Goal: Register for event/course

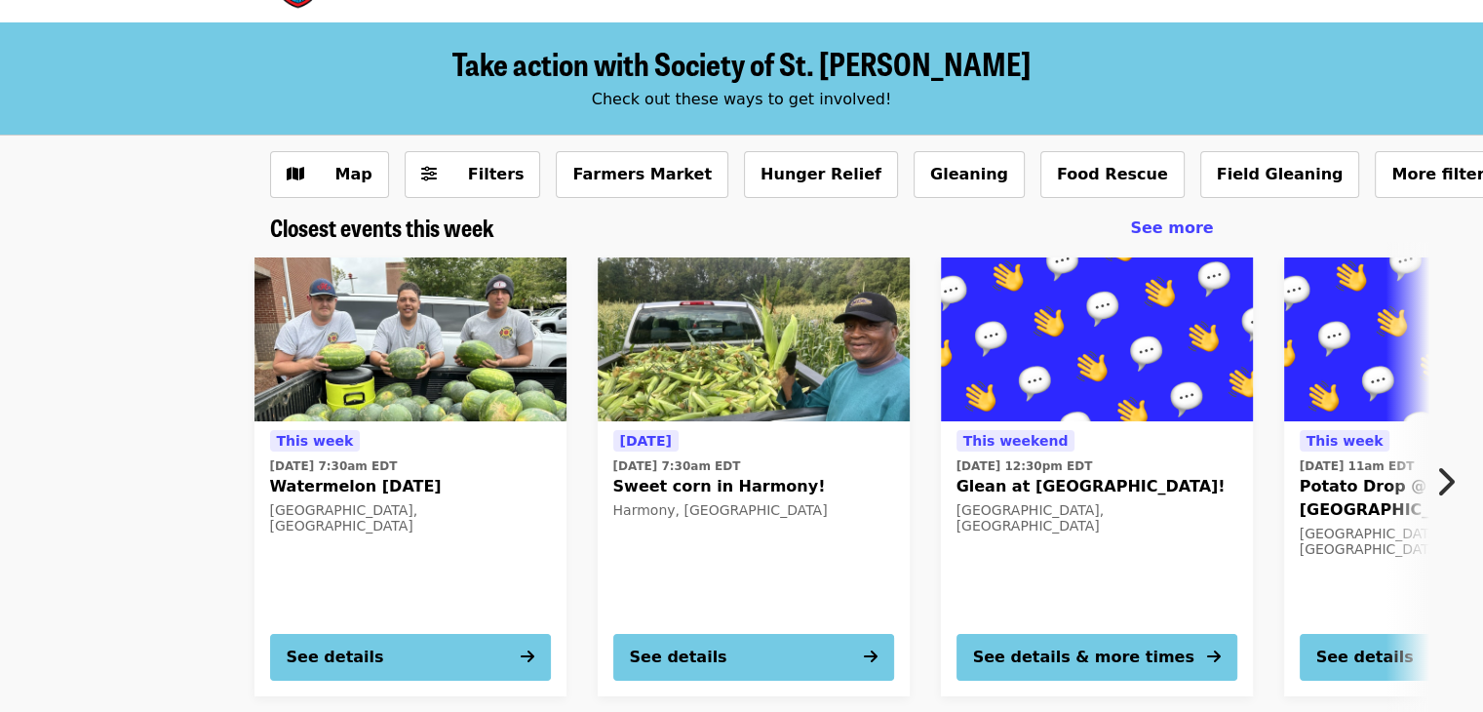
scroll to position [97, 0]
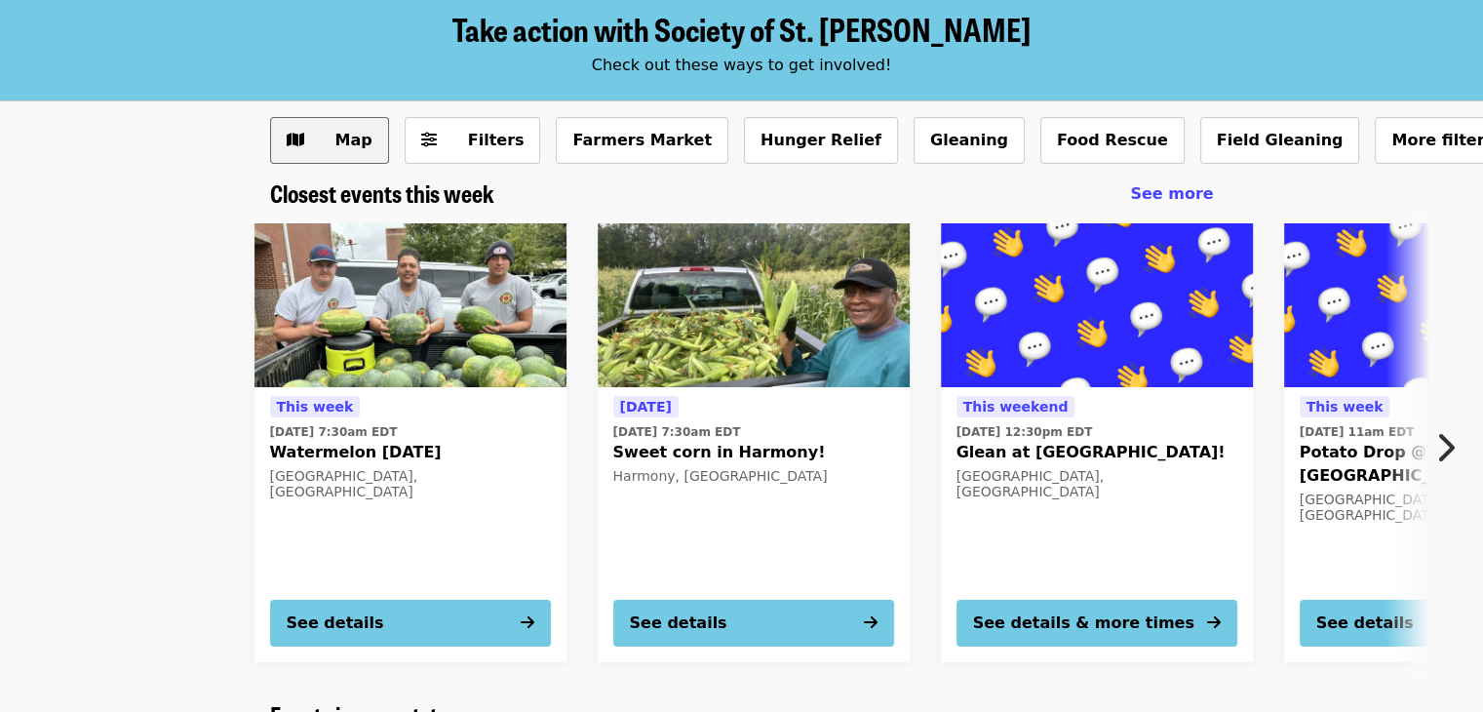
click at [342, 151] on span "Map" at bounding box center [344, 140] width 57 height 23
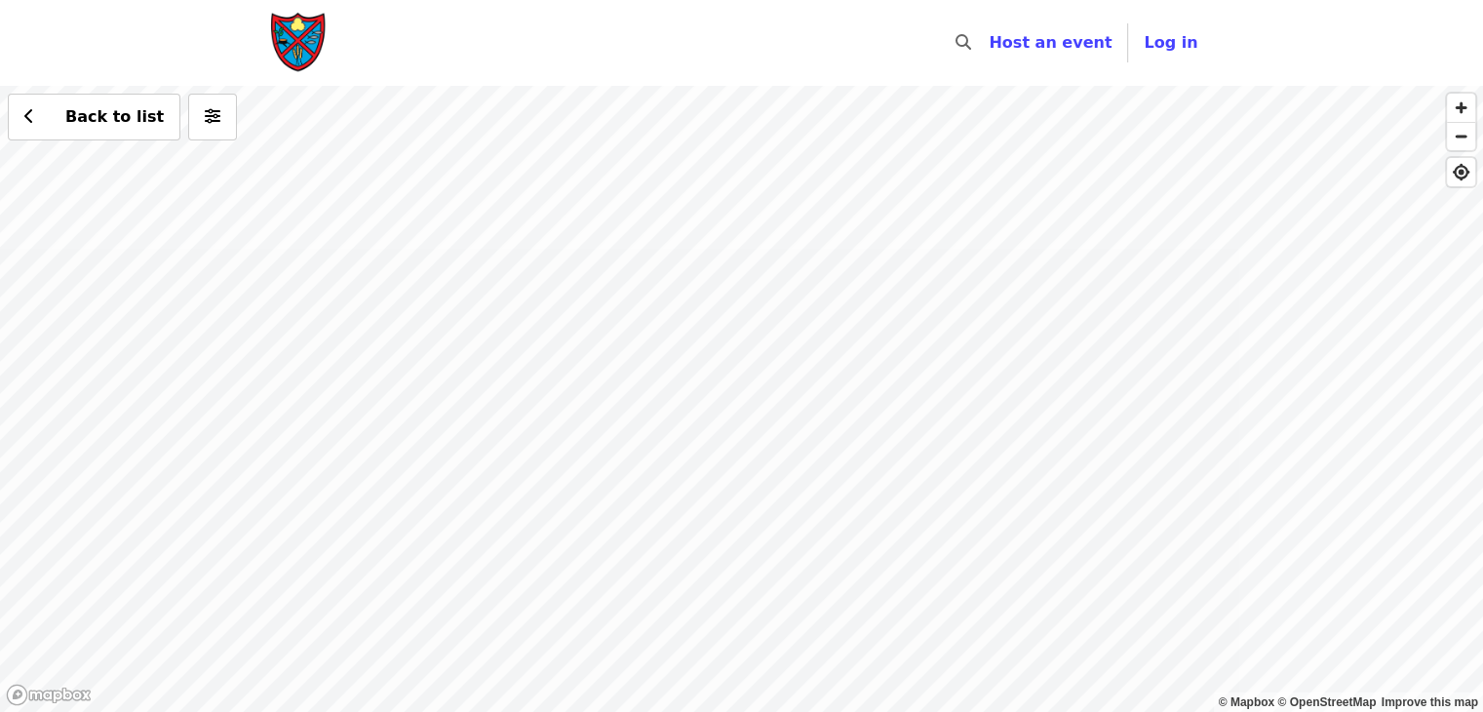
drag, startPoint x: 359, startPoint y: 336, endPoint x: 952, endPoint y: 498, distance: 614.5
click at [952, 498] on div "Back to list" at bounding box center [741, 399] width 1483 height 626
click at [685, 492] on div "Back to list" at bounding box center [741, 399] width 1483 height 626
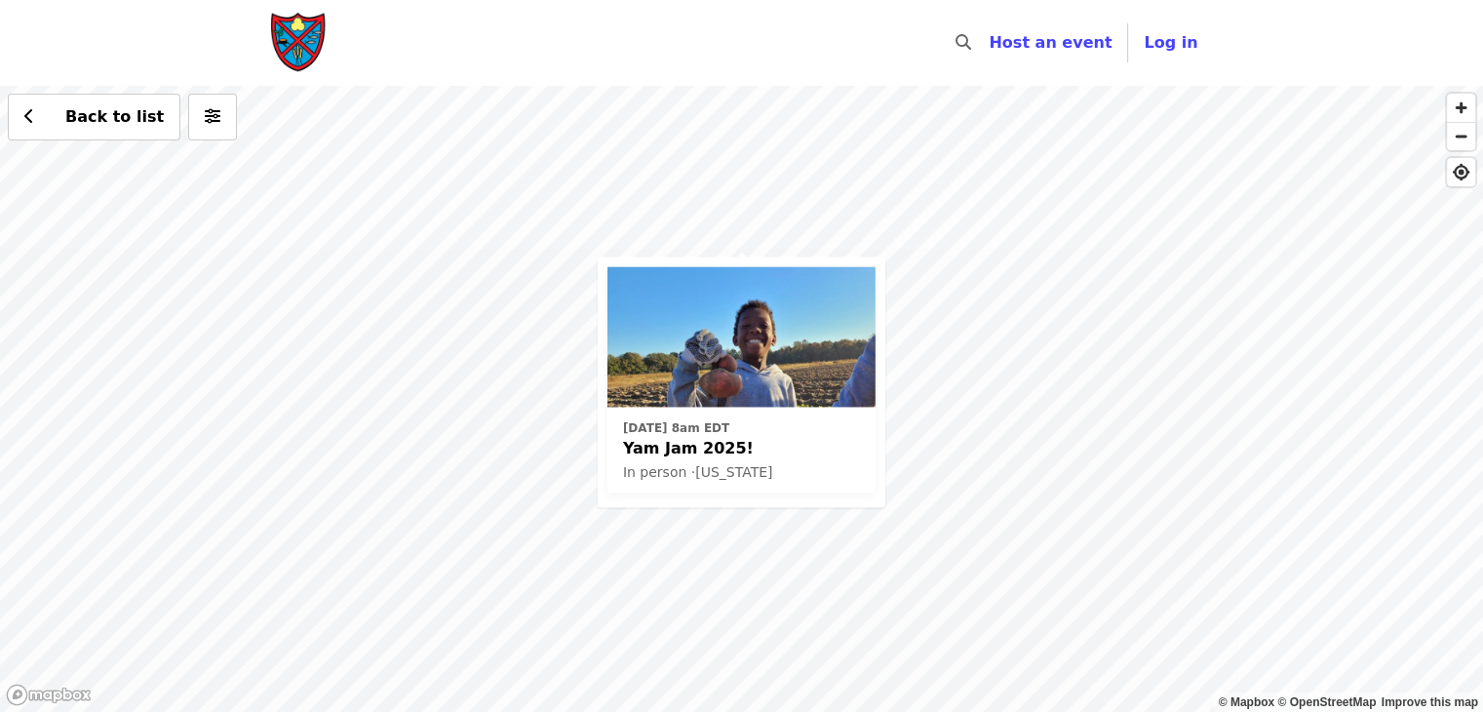
click at [684, 465] on span "In person · [US_STATE]" at bounding box center [698, 472] width 150 height 16
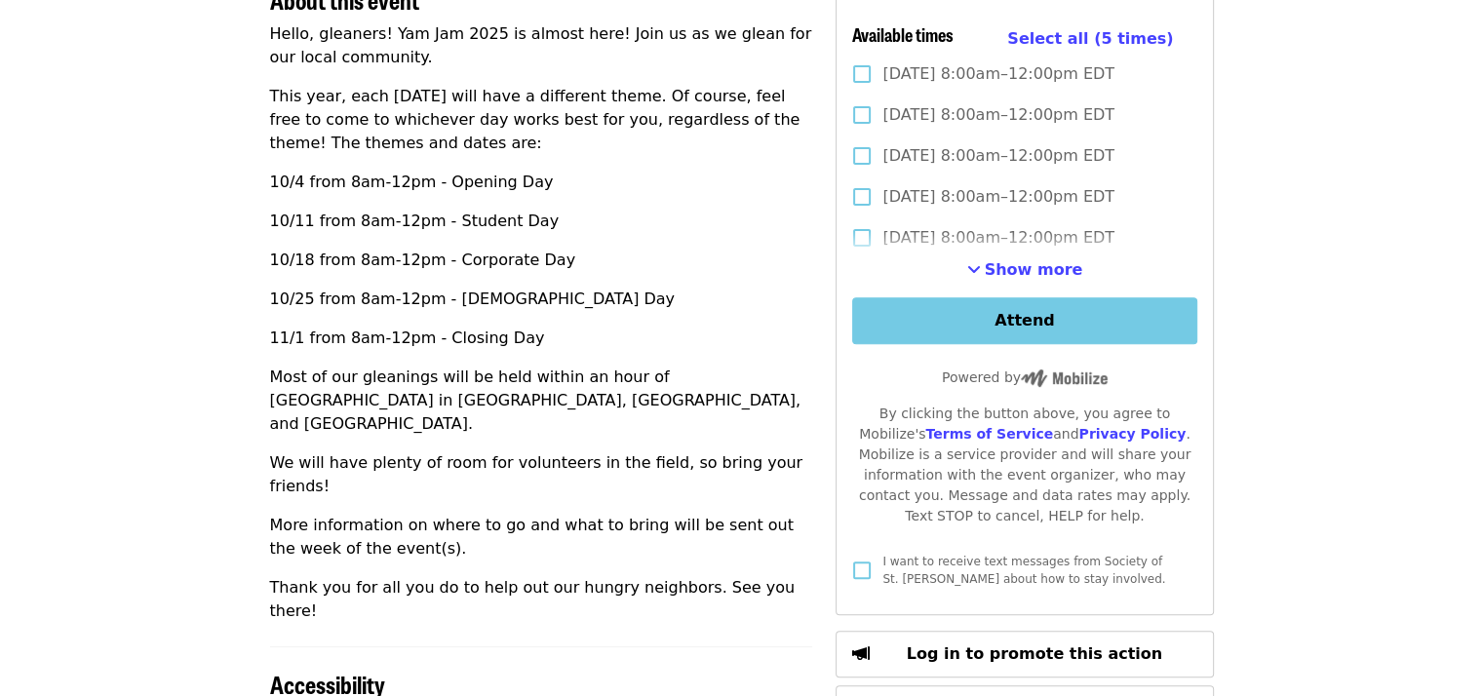
scroll to position [585, 0]
